Goal: Task Accomplishment & Management: Use online tool/utility

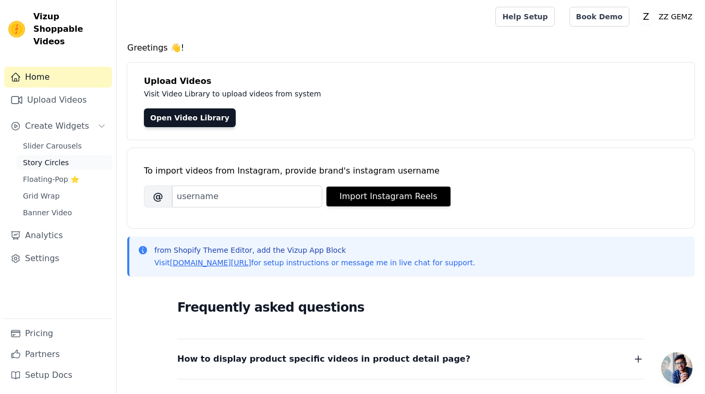
click at [74, 155] on link "Story Circles" at bounding box center [64, 162] width 95 height 15
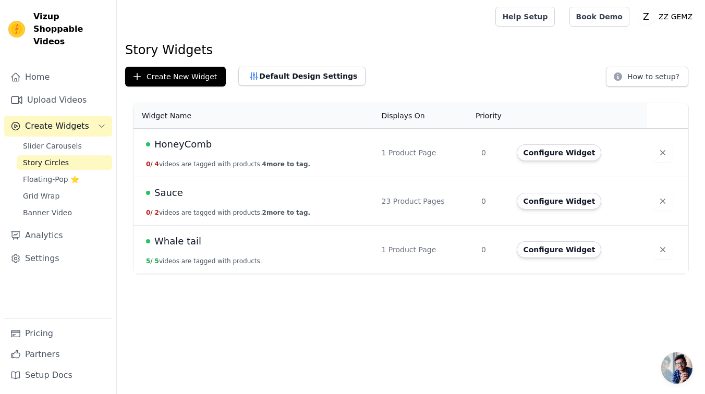
click at [384, 152] on td "1 Product Page" at bounding box center [425, 153] width 100 height 49
click at [194, 146] on span "HoneyComb" at bounding box center [182, 144] width 57 height 15
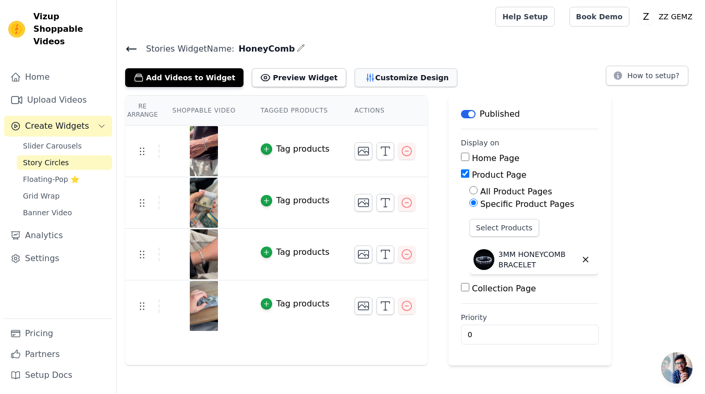
click at [392, 73] on button "Customize Design" at bounding box center [406, 77] width 103 height 19
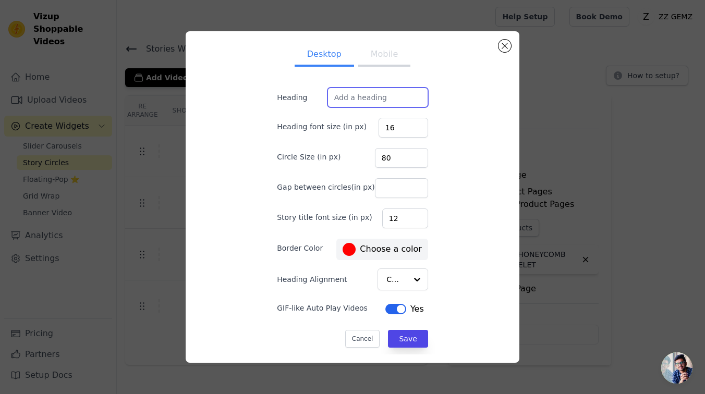
click at [392, 95] on input "Heading" at bounding box center [378, 98] width 101 height 20
paste input "Seen in action on our 900K+ happy customers:"
type input "Seen in action on our 900K+ happy customers:"
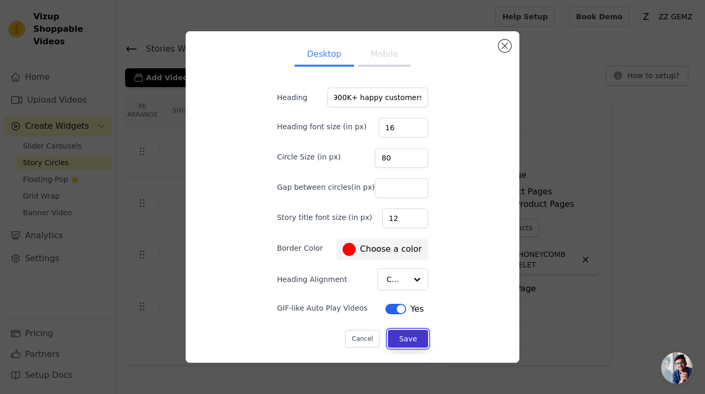
click at [393, 337] on button "Save" at bounding box center [408, 339] width 40 height 18
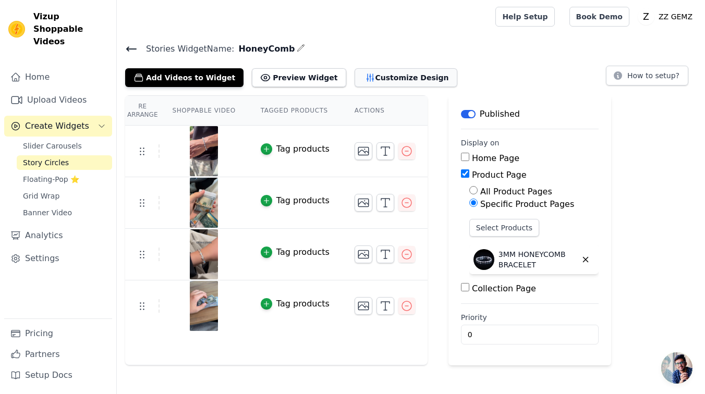
click at [373, 80] on button "Customize Design" at bounding box center [406, 77] width 103 height 19
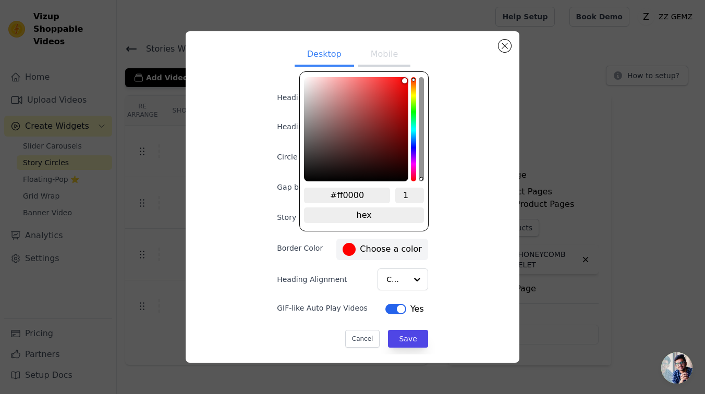
click at [382, 250] on label "#ff0000 Choose a color" at bounding box center [382, 249] width 79 height 13
click at [372, 192] on input "#ff0000" at bounding box center [347, 196] width 86 height 16
paste input "Seen in action on our 900K+ happy customers:"
paste input "F5EADF"
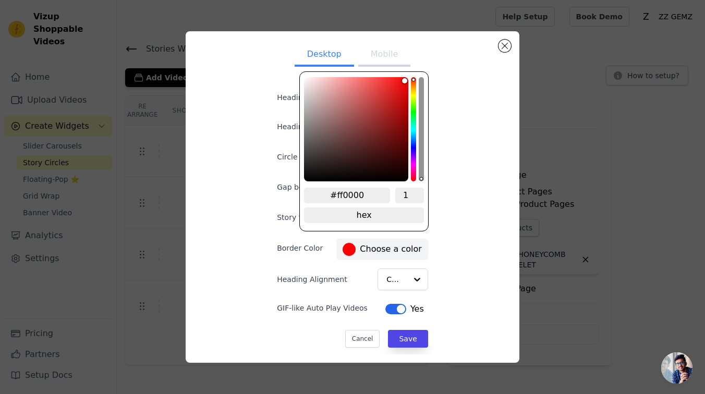
type input "#F5EADF"
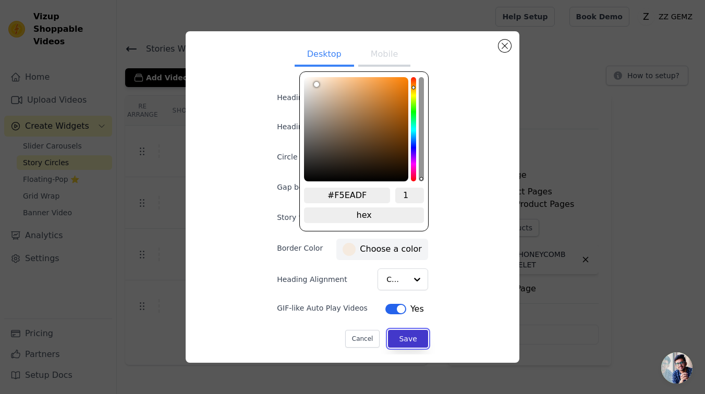
click at [407, 332] on button "Save" at bounding box center [408, 339] width 40 height 18
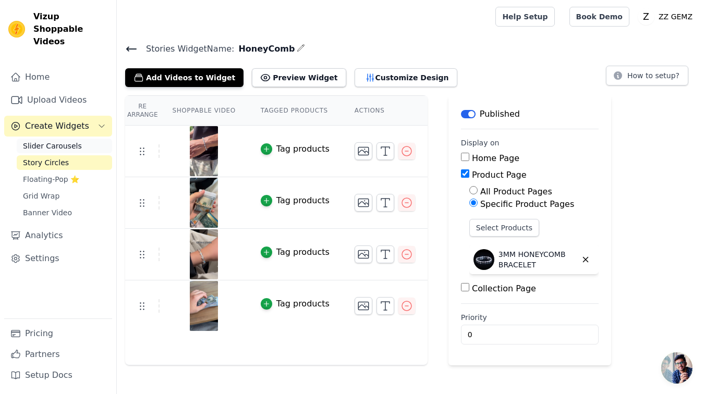
click at [52, 141] on span "Slider Carousels" at bounding box center [52, 146] width 59 height 10
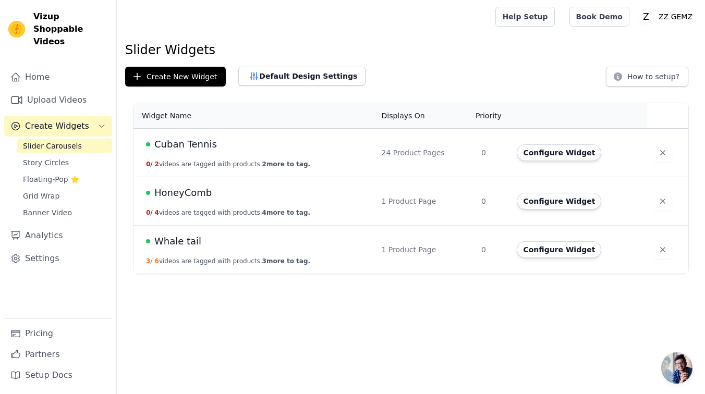
click at [270, 144] on div "Cuban Tennis" at bounding box center [257, 144] width 223 height 15
click at [218, 148] on div "Cuban Tennis" at bounding box center [257, 144] width 223 height 15
click at [556, 151] on button "Configure Widget" at bounding box center [559, 153] width 85 height 17
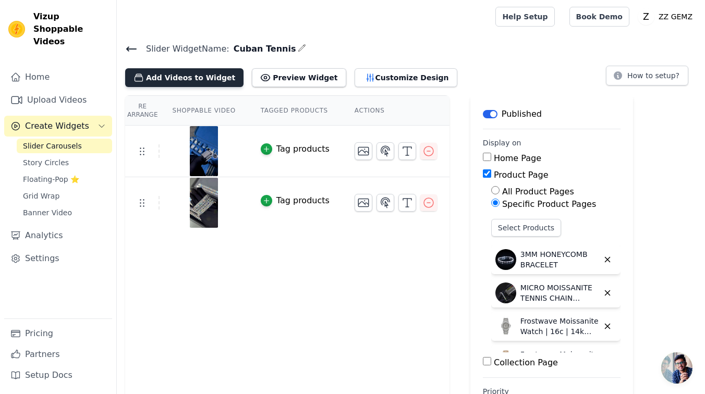
click at [199, 81] on button "Add Videos to Widget" at bounding box center [184, 77] width 118 height 19
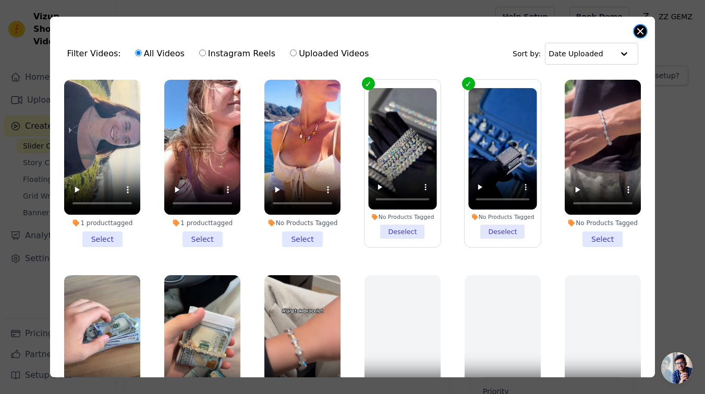
click at [642, 33] on button "Close modal" at bounding box center [641, 31] width 13 height 13
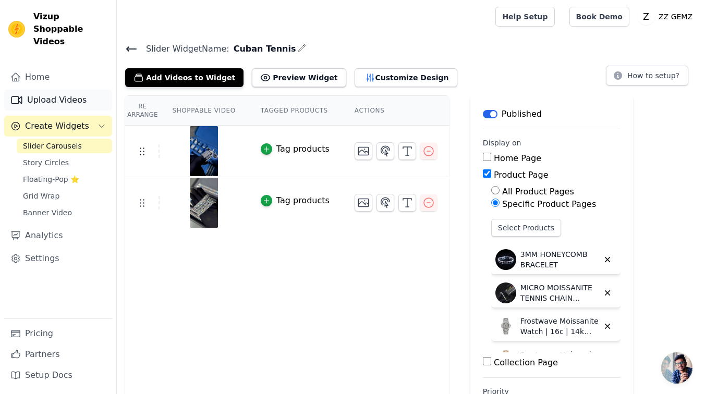
click at [61, 90] on link "Upload Videos" at bounding box center [58, 100] width 108 height 21
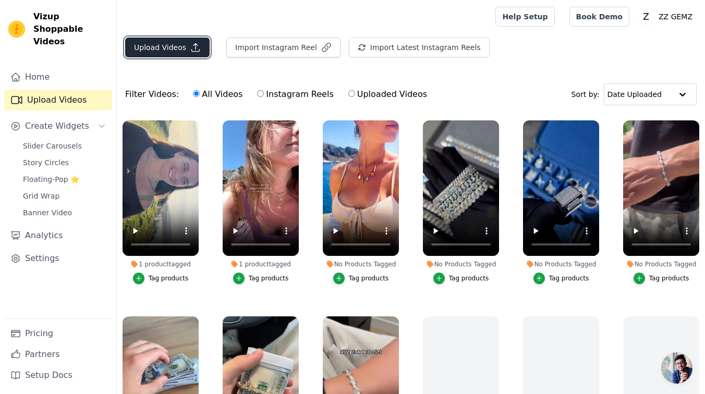
click at [161, 53] on button "Upload Videos" at bounding box center [167, 48] width 85 height 20
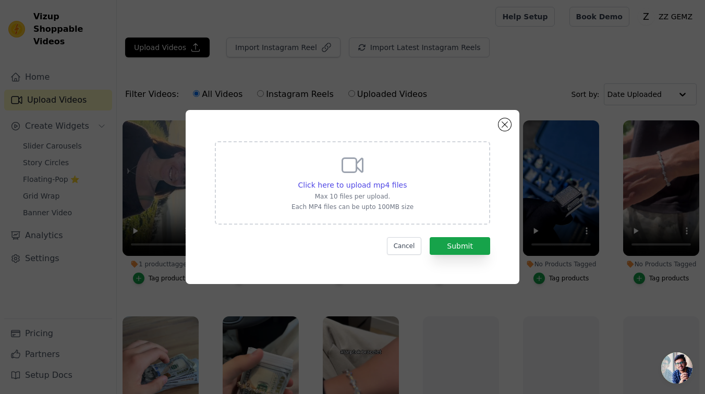
click at [369, 179] on div "Click here to upload mp4 files Max 10 files per upload. Each MP4 files can be u…" at bounding box center [353, 182] width 122 height 58
click at [406, 179] on input "Click here to upload mp4 files Max 10 files per upload. Each MP4 files can be u…" at bounding box center [406, 179] width 1 height 1
type input "C:\fakepath\6974d45f1a707f83f96268933fc4e69344c76678055f20d1f23c0a5f9e55b27c.mp4"
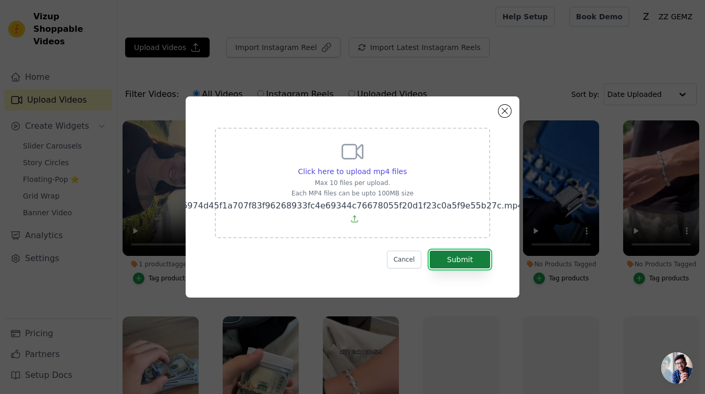
click at [477, 259] on button "Submit" at bounding box center [460, 260] width 61 height 18
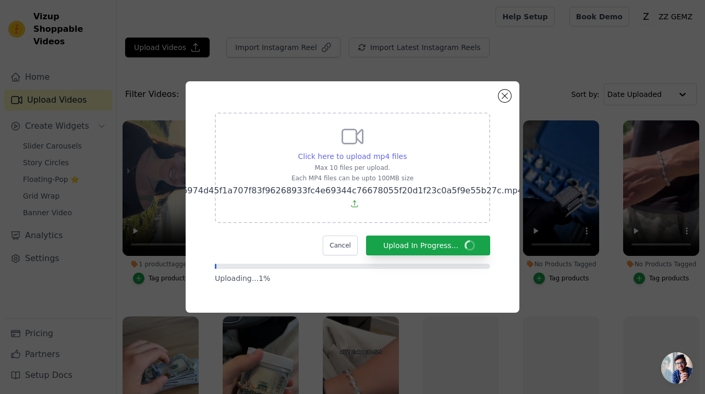
click at [385, 159] on span "Click here to upload mp4 files" at bounding box center [352, 156] width 109 height 8
click at [406, 151] on input "Click here to upload mp4 files Max 10 files per upload. Each MP4 files can be u…" at bounding box center [406, 151] width 1 height 1
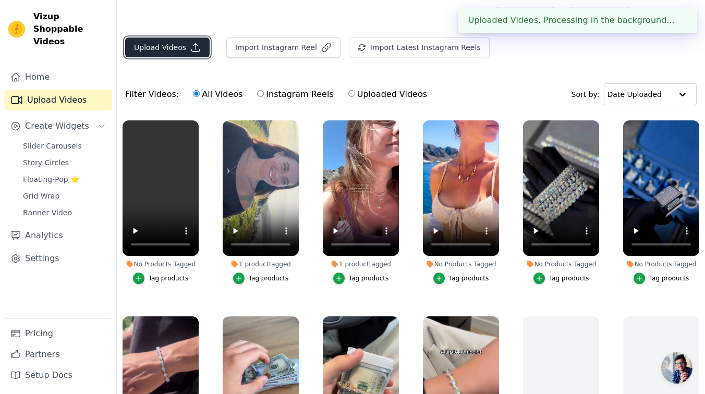
click at [194, 52] on icon "button" at bounding box center [195, 47] width 10 height 10
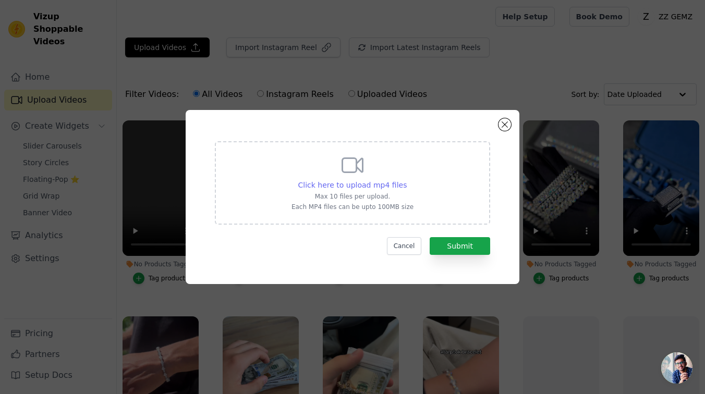
click at [303, 184] on span "Click here to upload mp4 files" at bounding box center [352, 185] width 109 height 8
click at [406, 180] on input "Click here to upload mp4 files Max 10 files per upload. Each MP4 files can be u…" at bounding box center [406, 179] width 1 height 1
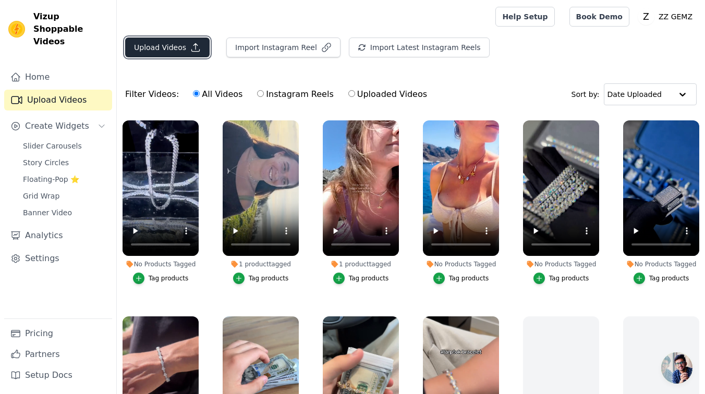
click at [171, 40] on button "Upload Videos" at bounding box center [167, 48] width 85 height 20
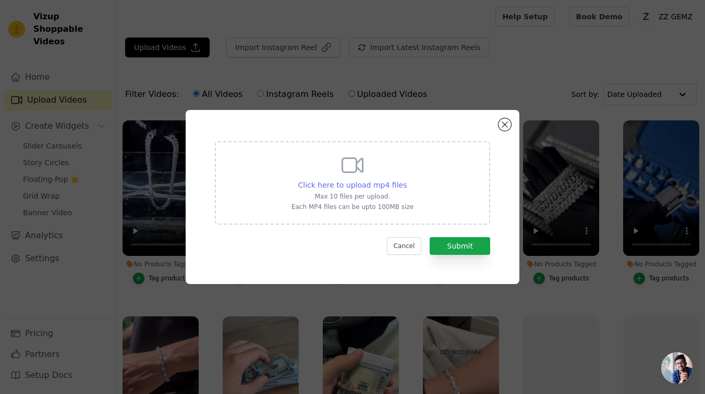
click at [379, 185] on span "Click here to upload mp4 files" at bounding box center [352, 185] width 109 height 8
click at [406, 180] on input "Click here to upload mp4 files Max 10 files per upload. Each MP4 files can be u…" at bounding box center [406, 179] width 1 height 1
type input "C:\fakepath\7c3202c3e5fe5bdcb614893d4603db79fa9ac326873520dd6f7a458e94886b07.mp4"
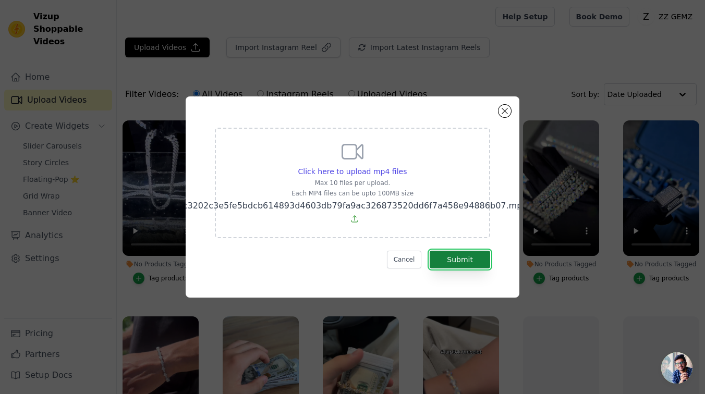
click at [476, 257] on button "Submit" at bounding box center [460, 260] width 61 height 18
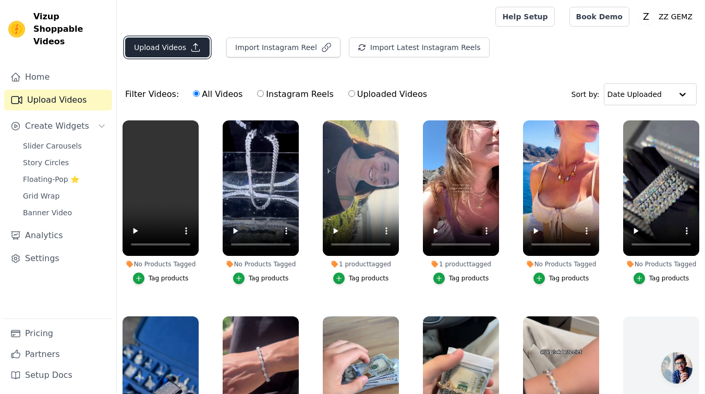
click at [187, 44] on button "Upload Videos" at bounding box center [167, 48] width 85 height 20
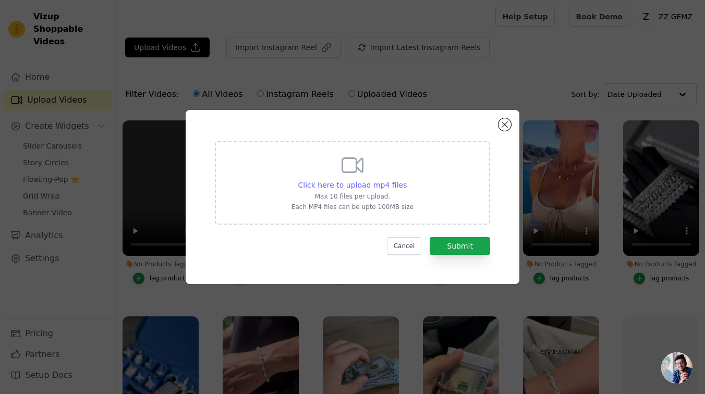
click at [339, 181] on span "Click here to upload mp4 files" at bounding box center [352, 185] width 109 height 8
click at [406, 180] on input "Click here to upload mp4 files Max 10 files per upload. Each MP4 files can be u…" at bounding box center [406, 179] width 1 height 1
type input "C:\fakepath\58787d1d30b9cb5f25013f2b26867918dd114cb32d16ec0ace5663ad5f4d95ca.mp4"
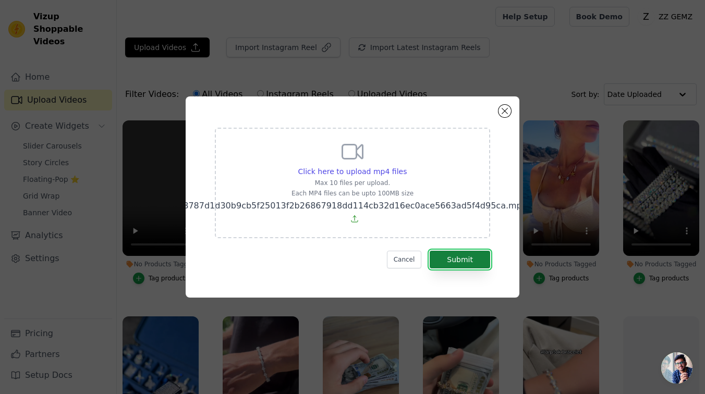
click at [457, 260] on button "Submit" at bounding box center [460, 260] width 61 height 18
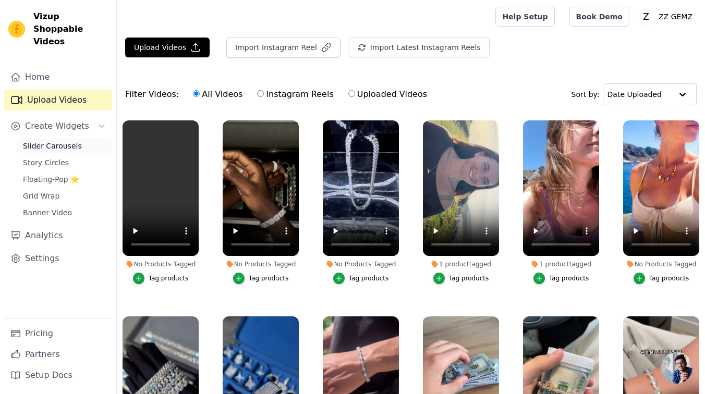
click at [68, 141] on span "Slider Carousels" at bounding box center [52, 146] width 59 height 10
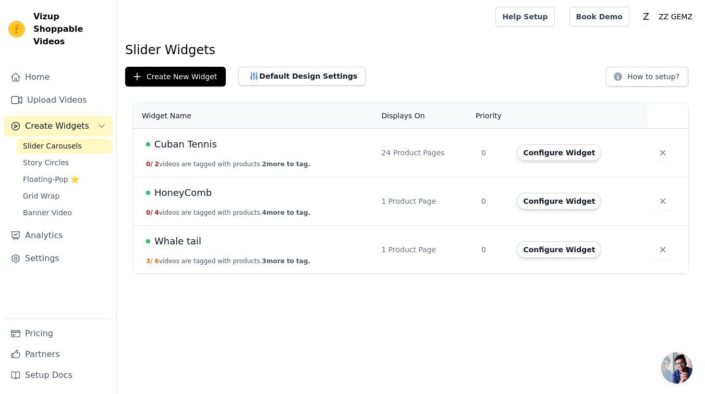
click at [229, 153] on td "Cuban Tennis 0 / 2 videos are tagged with products. 2 more to tag." at bounding box center [255, 153] width 242 height 49
click at [558, 153] on button "Configure Widget" at bounding box center [559, 153] width 85 height 17
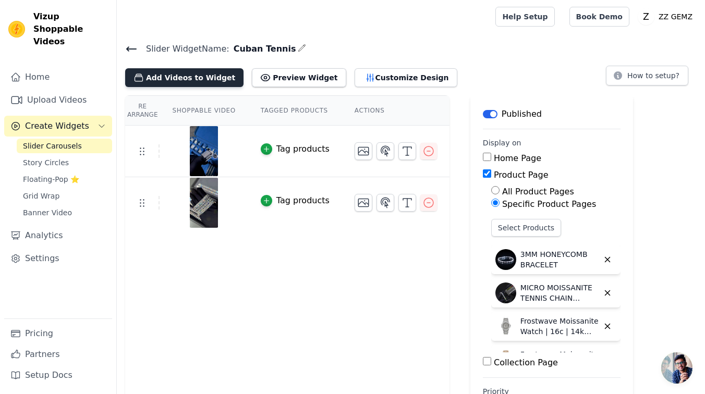
click at [199, 80] on button "Add Videos to Widget" at bounding box center [184, 77] width 118 height 19
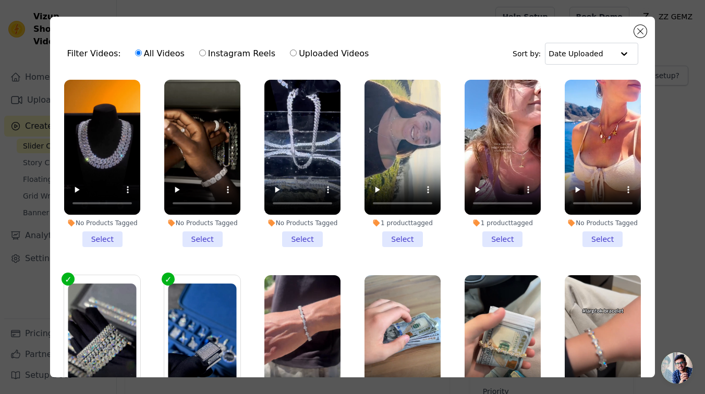
click at [97, 240] on li "No Products Tagged Select" at bounding box center [102, 163] width 76 height 167
click at [0, 0] on input "No Products Tagged Select" at bounding box center [0, 0] width 0 height 0
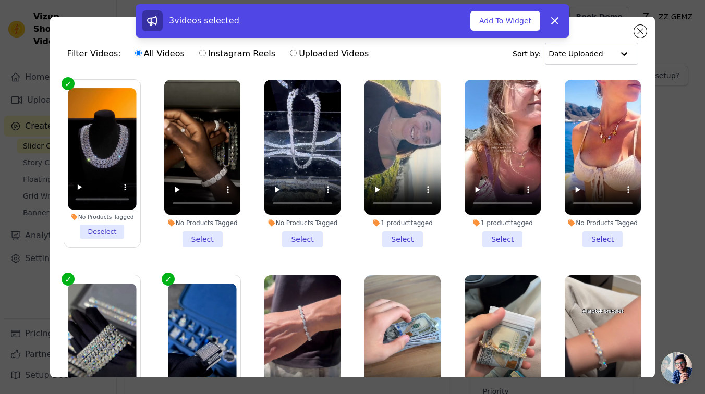
click at [203, 240] on li "No Products Tagged Select" at bounding box center [202, 163] width 76 height 167
click at [0, 0] on input "No Products Tagged Select" at bounding box center [0, 0] width 0 height 0
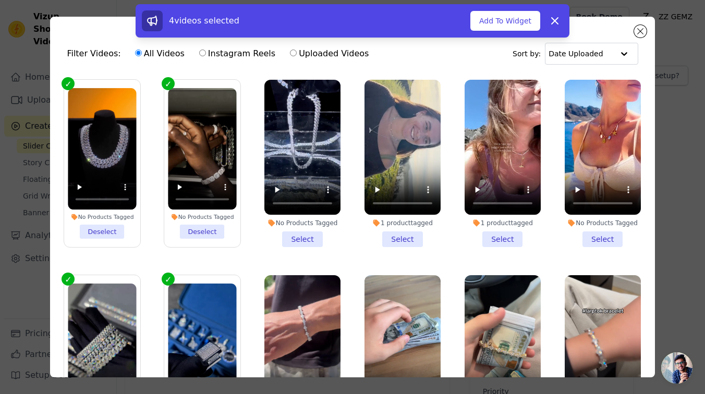
click at [294, 235] on li "No Products Tagged Select" at bounding box center [303, 163] width 76 height 167
click at [0, 0] on input "No Products Tagged Select" at bounding box center [0, 0] width 0 height 0
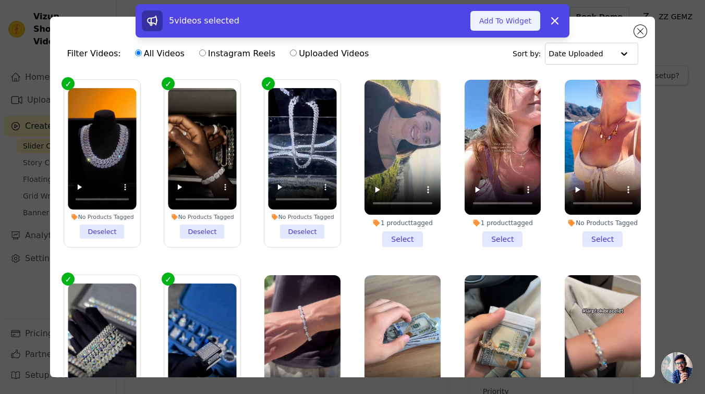
click at [520, 23] on button "Add To Widget" at bounding box center [506, 21] width 70 height 20
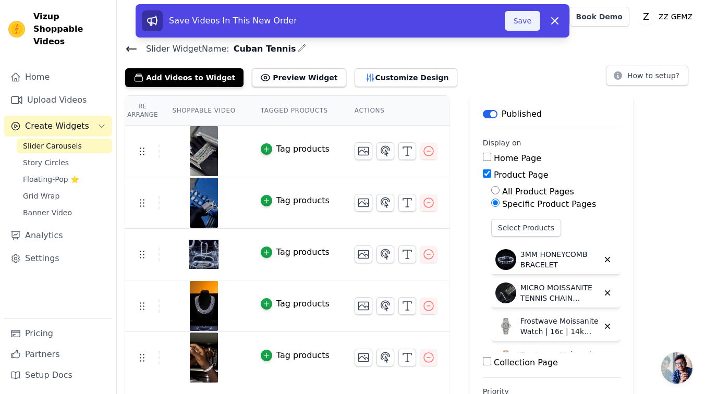
click at [519, 23] on button "Save" at bounding box center [522, 21] width 35 height 20
